Goal: Information Seeking & Learning: Compare options

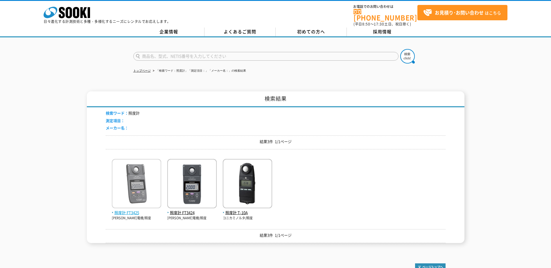
click at [139, 181] on img at bounding box center [136, 184] width 49 height 51
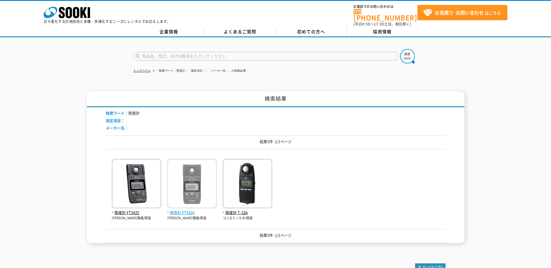
click at [207, 185] on img at bounding box center [191, 184] width 49 height 51
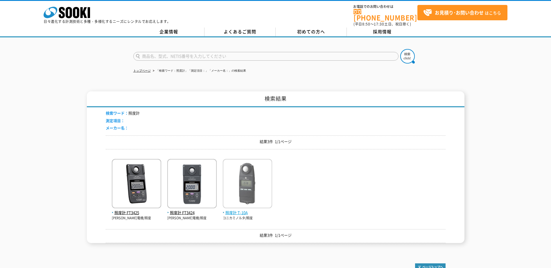
click at [237, 181] on img at bounding box center [247, 184] width 49 height 51
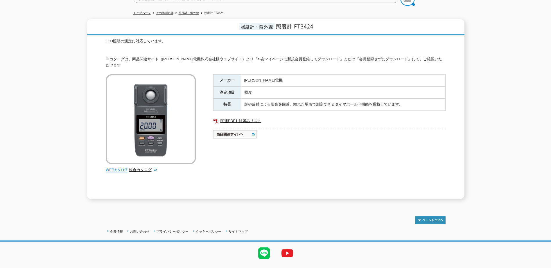
scroll to position [58, 0]
